Goal: Navigation & Orientation: Find specific page/section

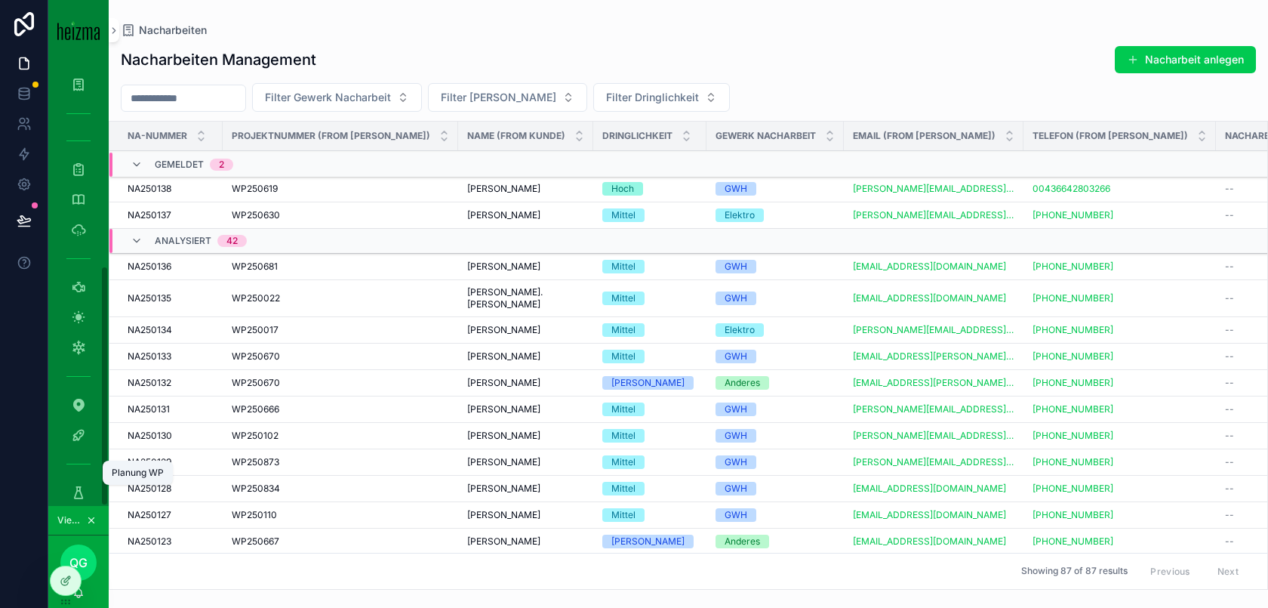
scroll to position [379, 0]
click at [82, 470] on icon "scrollable content" at bounding box center [78, 472] width 15 height 15
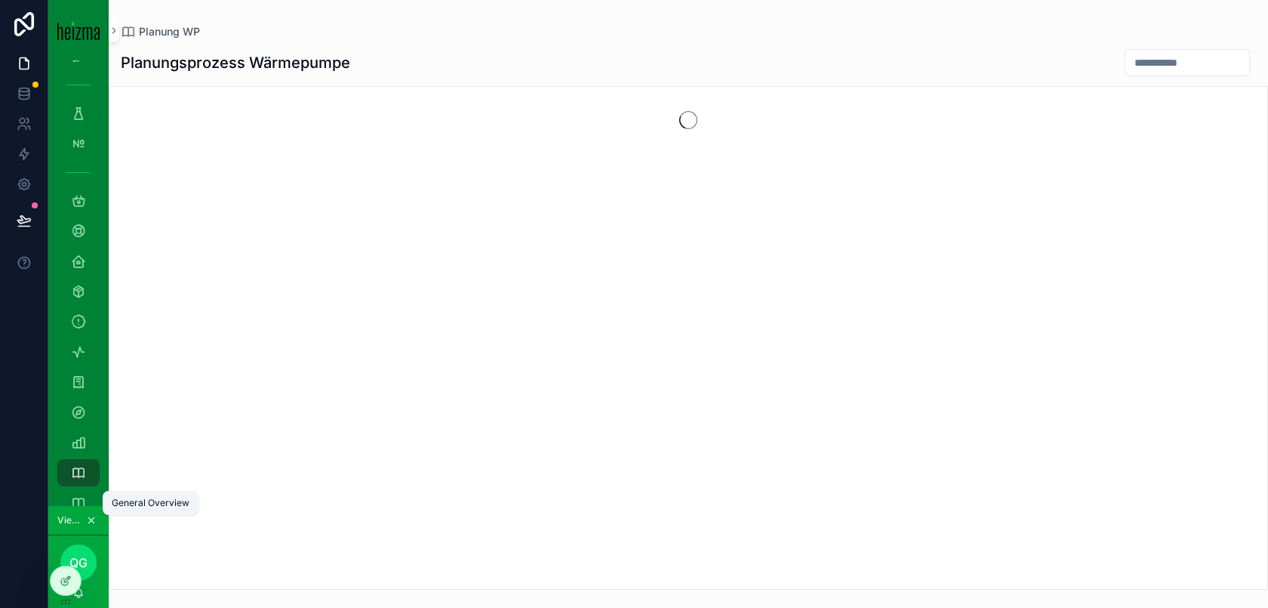
click at [85, 495] on icon "scrollable content" at bounding box center [78, 502] width 15 height 15
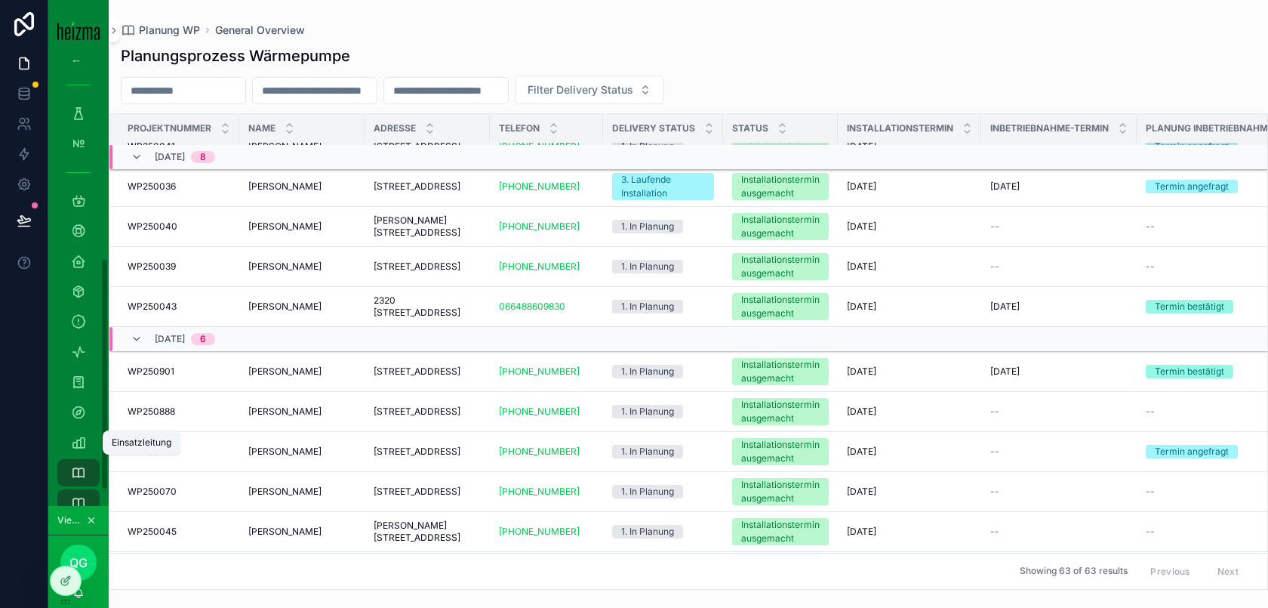
scroll to position [1225, 0]
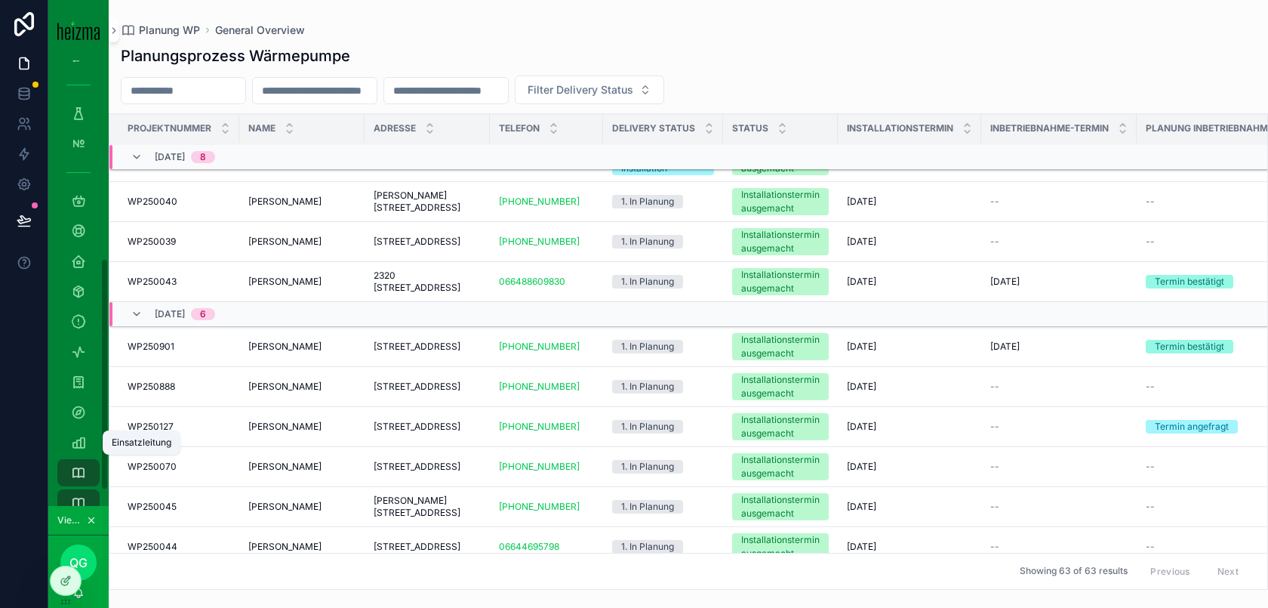
click at [86, 442] on div "Einsatzleitung" at bounding box center [78, 442] width 24 height 24
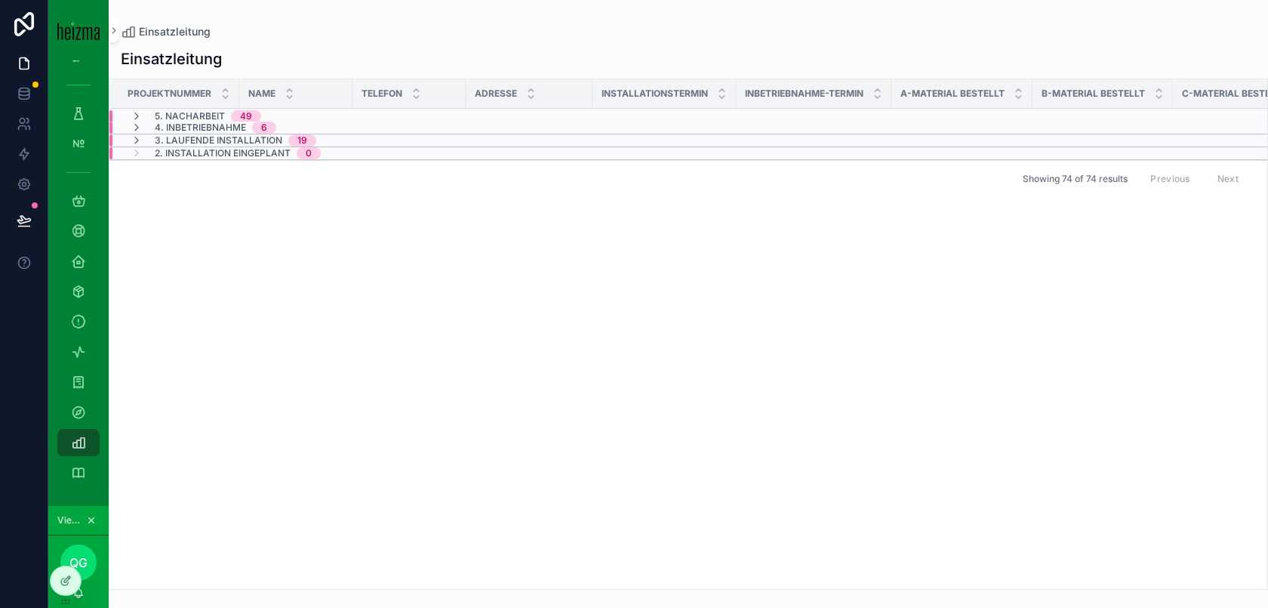
click at [227, 138] on span "3. Laufende Installation" at bounding box center [219, 140] width 128 height 12
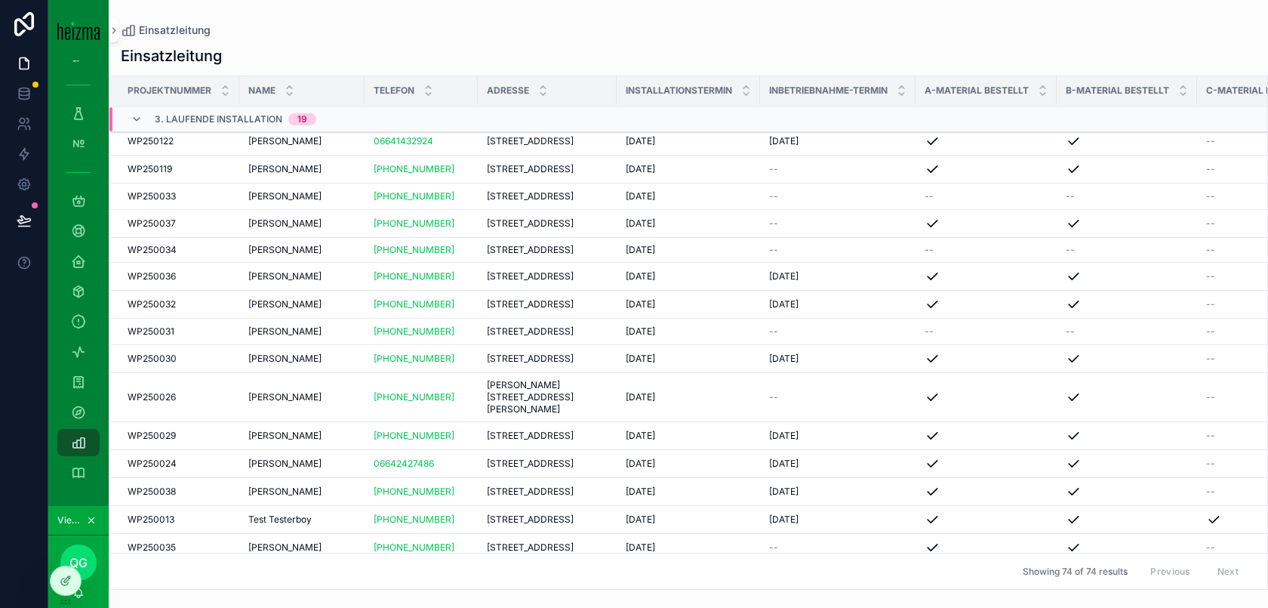
scroll to position [48, 0]
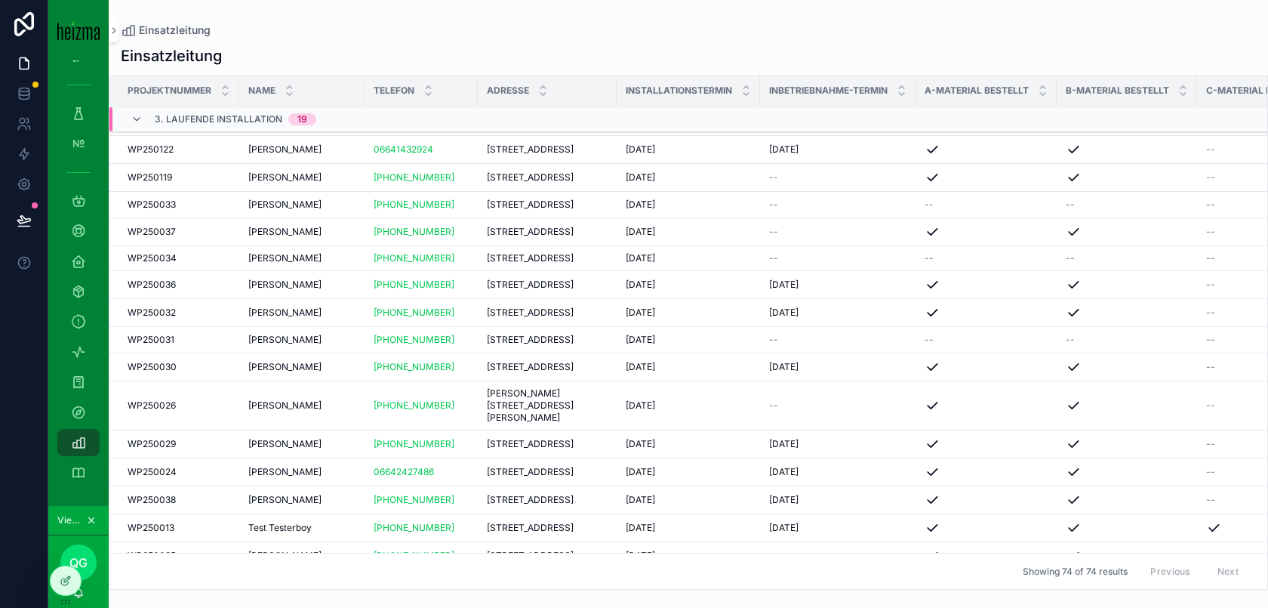
click at [307, 192] on td "[PERSON_NAME] [PERSON_NAME]" at bounding box center [301, 178] width 125 height 28
click at [320, 183] on span "[PERSON_NAME]" at bounding box center [284, 177] width 73 height 12
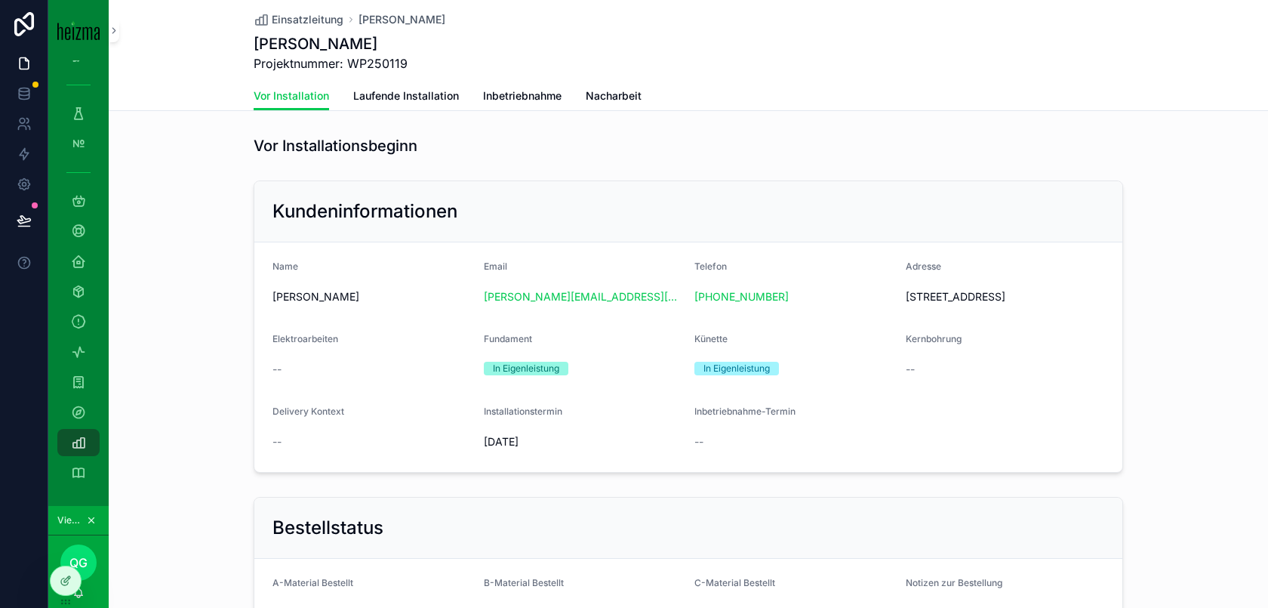
click at [431, 101] on span "Laufende Installation" at bounding box center [406, 95] width 106 height 15
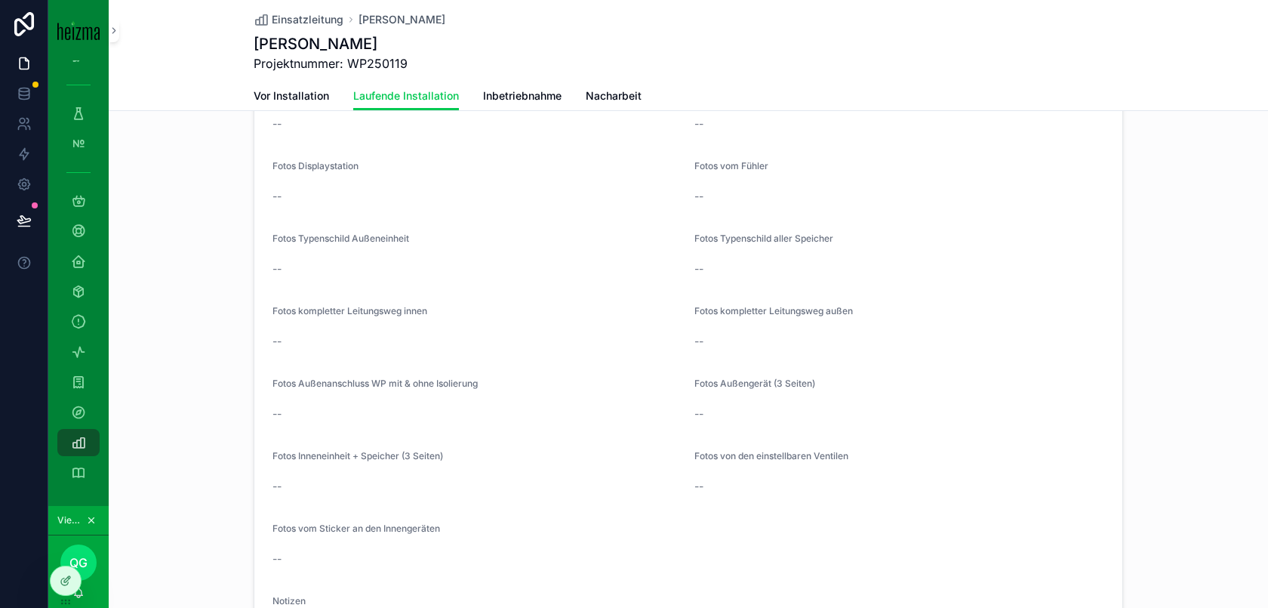
scroll to position [3116, 0]
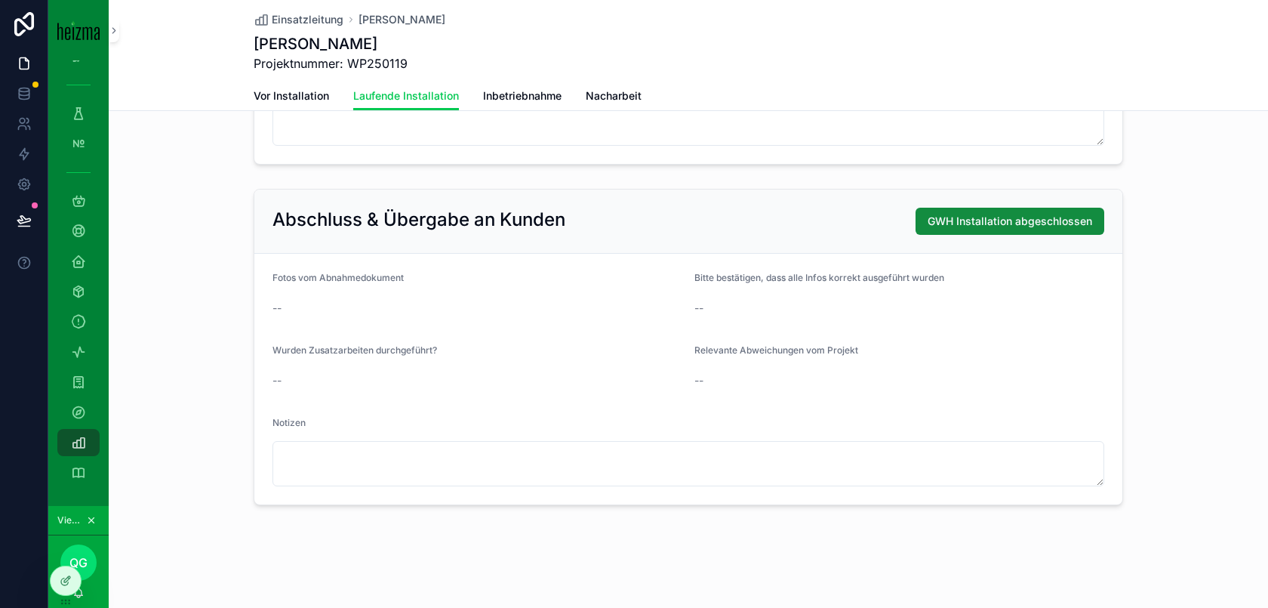
click at [527, 90] on span "Inbetriebnahme" at bounding box center [522, 95] width 79 height 15
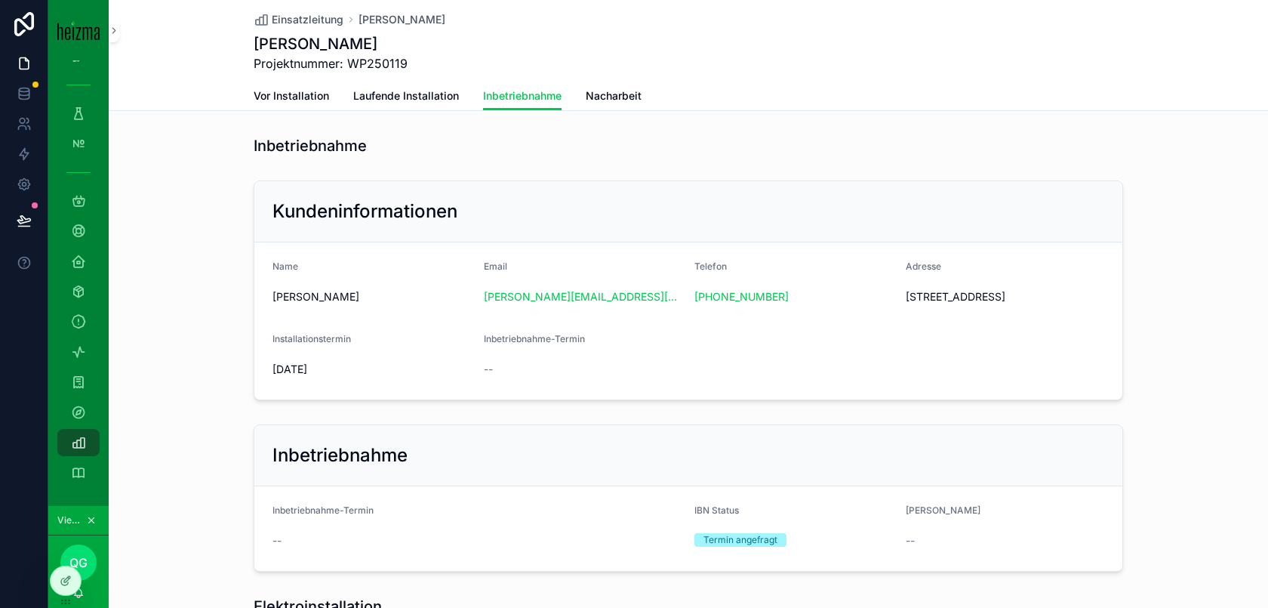
click at [301, 102] on span "Vor Installation" at bounding box center [291, 95] width 75 height 15
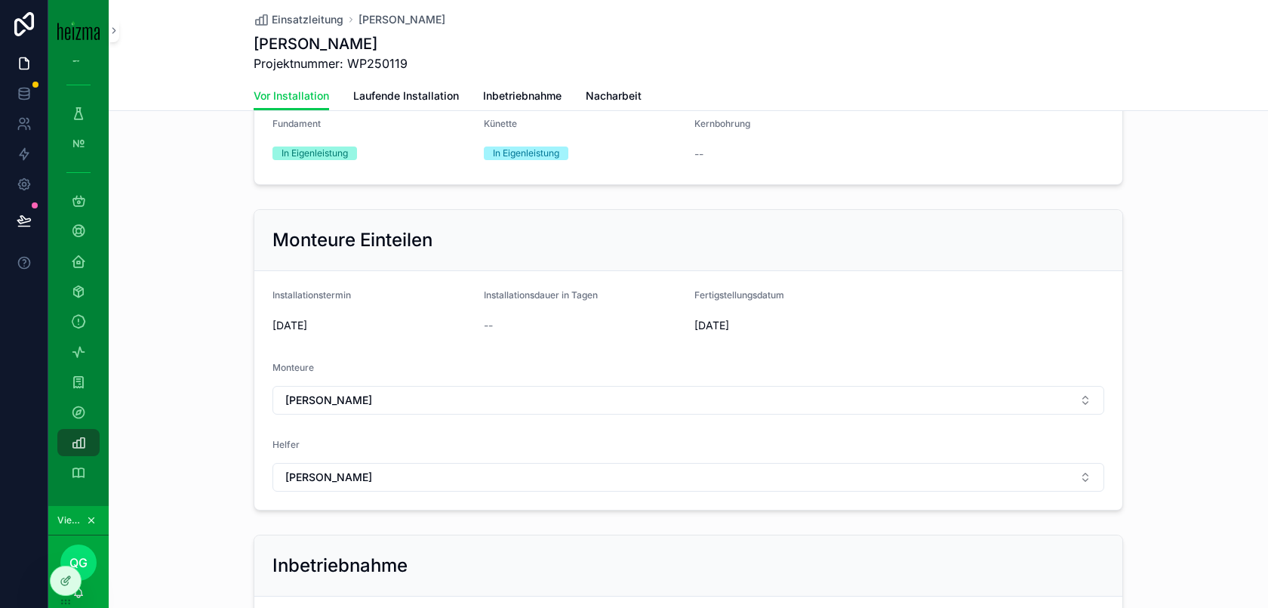
scroll to position [941, 0]
